Goal: Transaction & Acquisition: Book appointment/travel/reservation

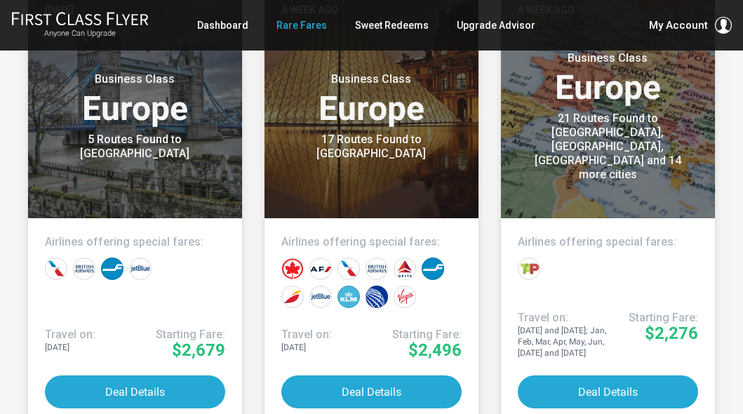
scroll to position [840, 0]
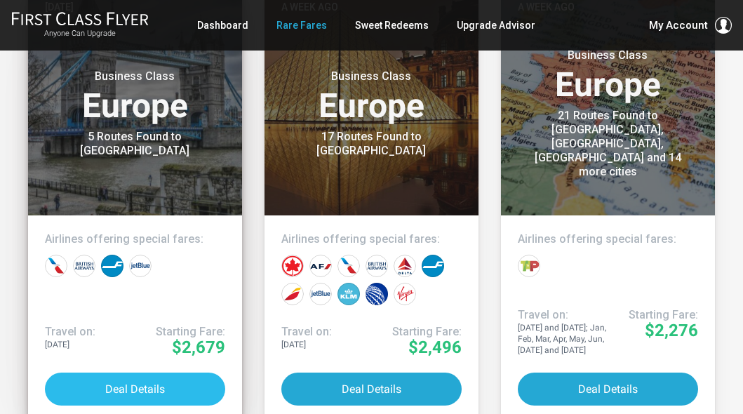
click at [130, 390] on button "Deal Details" at bounding box center [135, 388] width 180 height 33
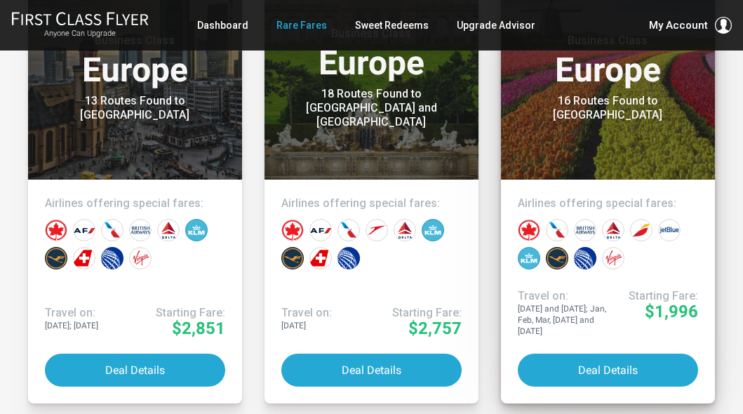
scroll to position [1328, 0]
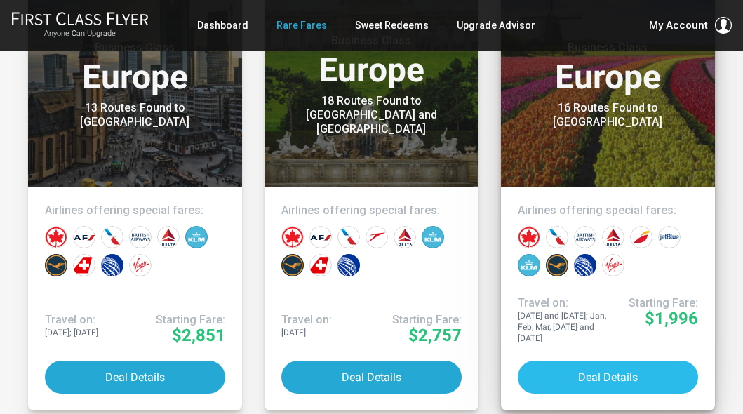
click at [610, 372] on button "Deal Details" at bounding box center [607, 376] width 180 height 33
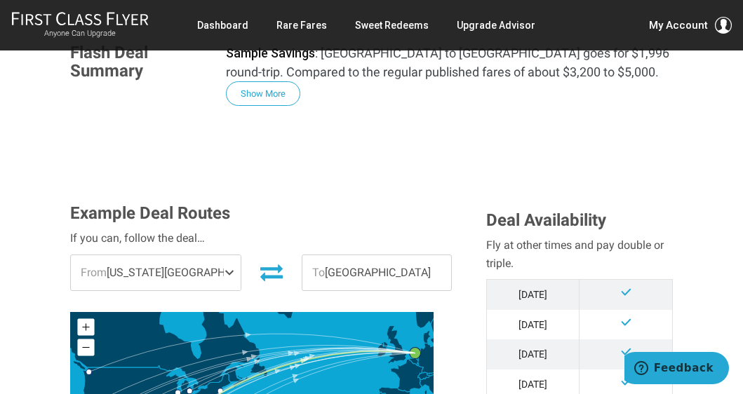
scroll to position [259, 0]
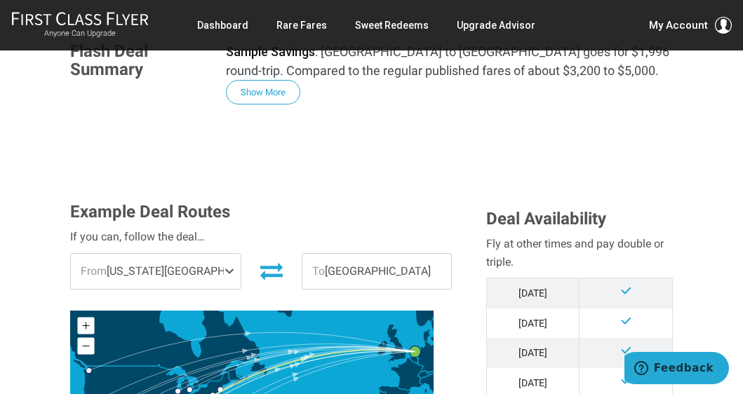
click at [224, 275] on span at bounding box center [232, 271] width 17 height 35
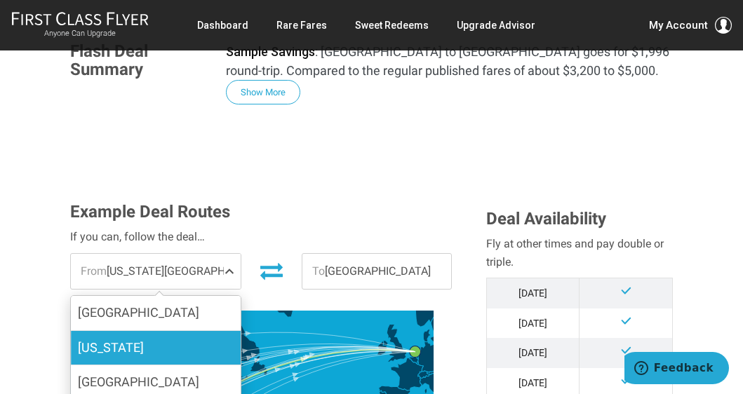
click at [145, 341] on label "[US_STATE]" at bounding box center [156, 348] width 170 height 34
click at [0, 0] on input "[US_STATE]" at bounding box center [0, 0] width 0 height 0
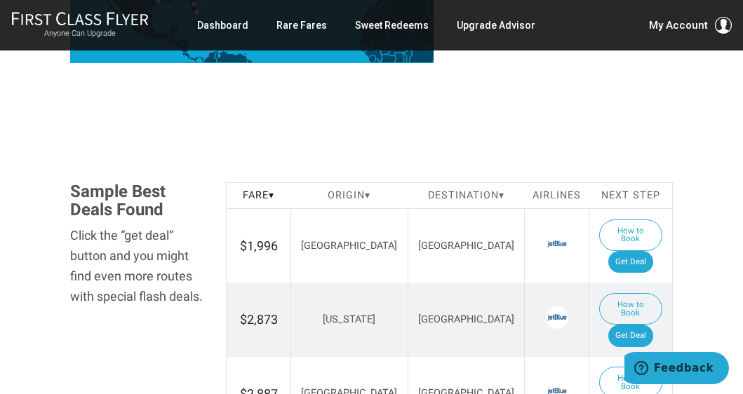
scroll to position [698, 0]
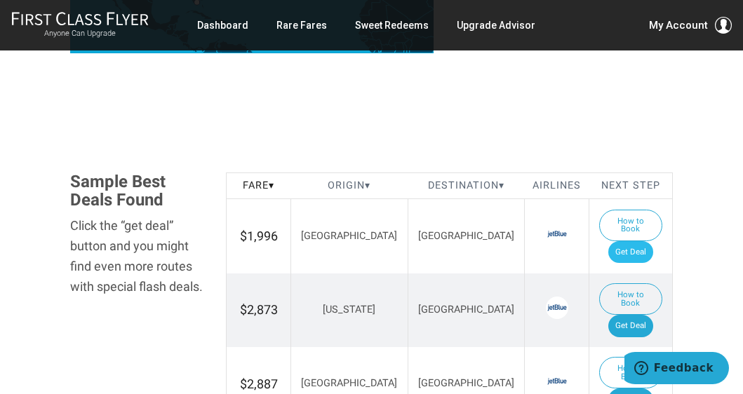
click at [635, 241] on link "Get Deal" at bounding box center [630, 252] width 45 height 22
